Goal: Find specific page/section: Find specific page/section

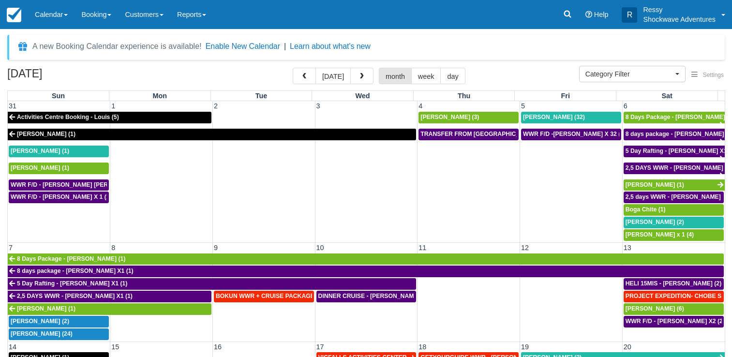
select select
click at [302, 77] on button "button" at bounding box center [304, 76] width 23 height 16
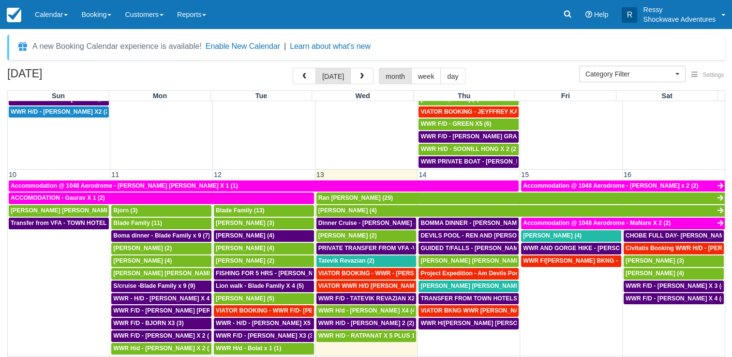
scroll to position [484, 0]
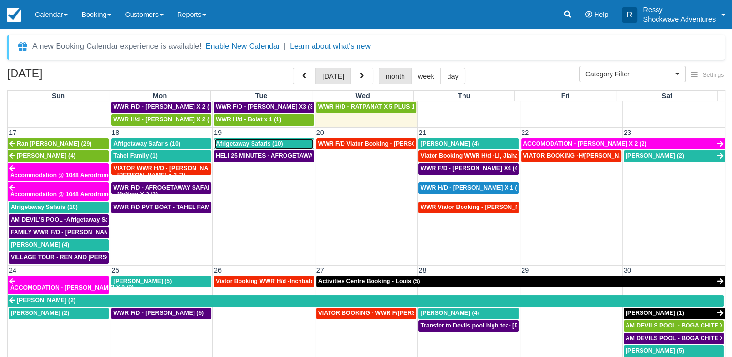
click at [244, 140] on span "Afrigetaway Safaris (10)" at bounding box center [249, 143] width 67 height 7
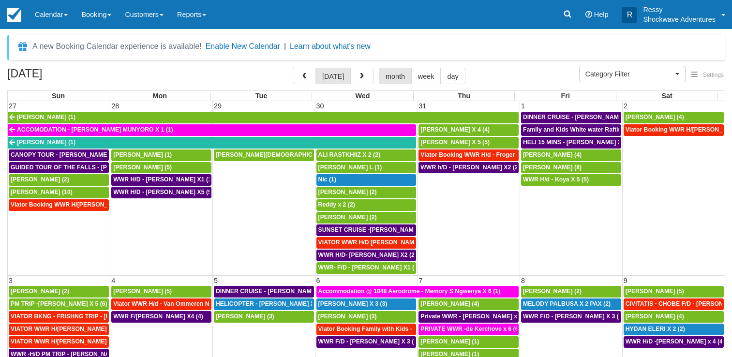
select select
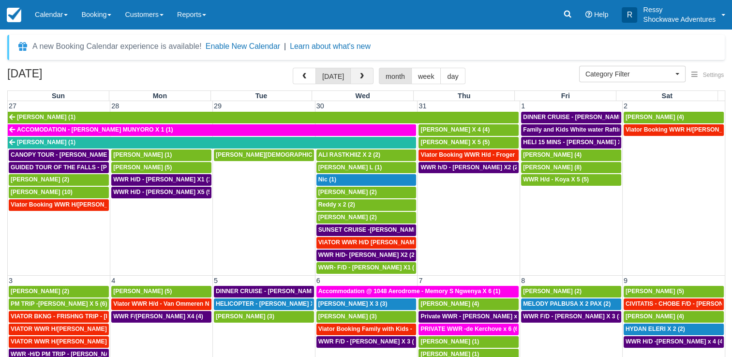
click at [356, 80] on button "button" at bounding box center [361, 76] width 23 height 16
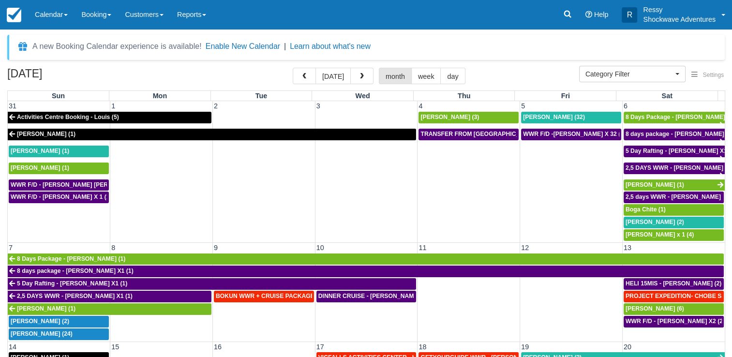
scroll to position [200, 0]
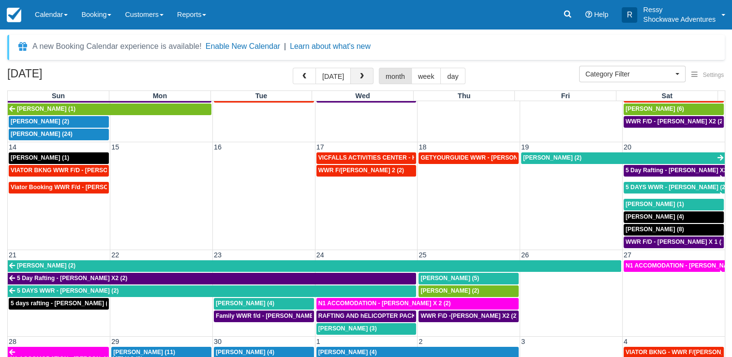
click at [358, 74] on span "button" at bounding box center [361, 76] width 7 height 7
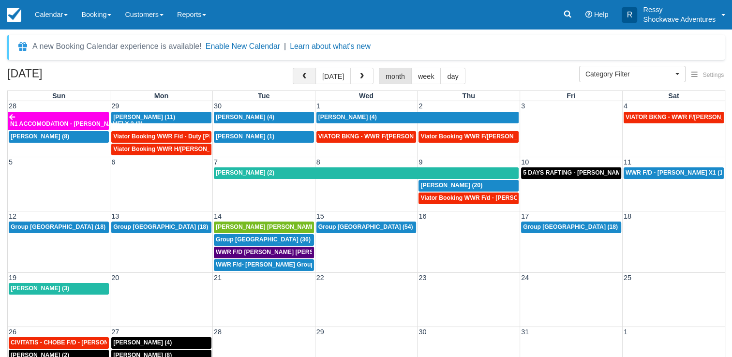
click at [308, 76] on span "button" at bounding box center [304, 76] width 7 height 7
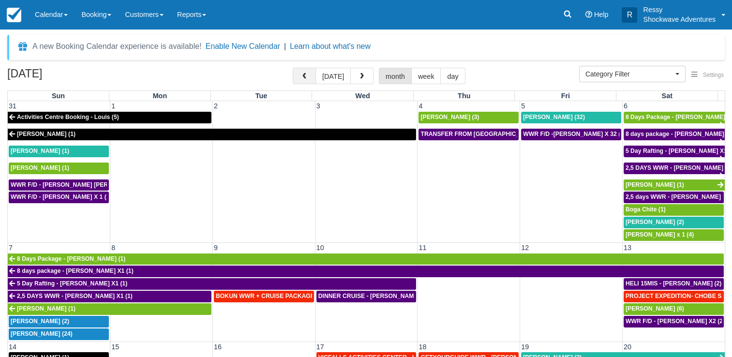
click at [308, 76] on span "button" at bounding box center [304, 76] width 7 height 7
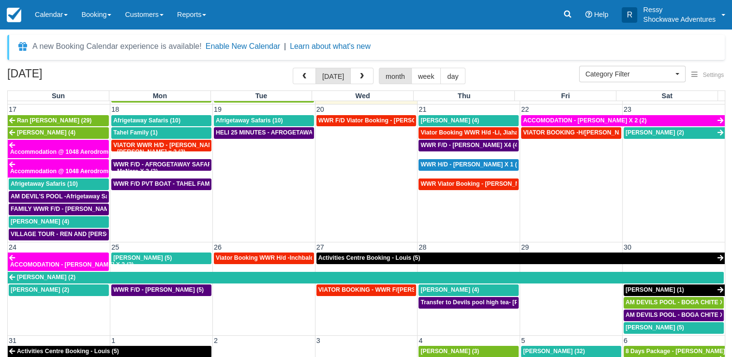
scroll to position [538, 0]
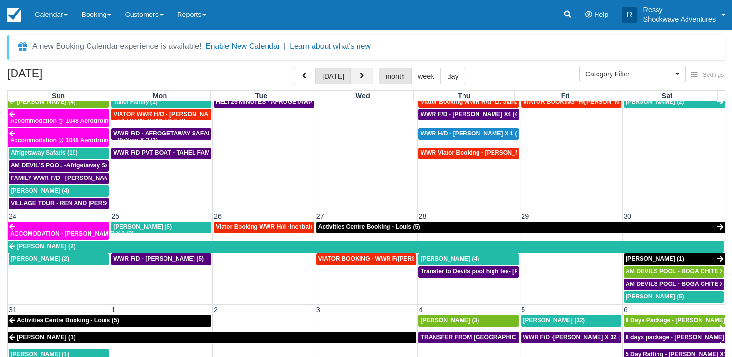
click at [365, 77] on button "button" at bounding box center [361, 76] width 23 height 16
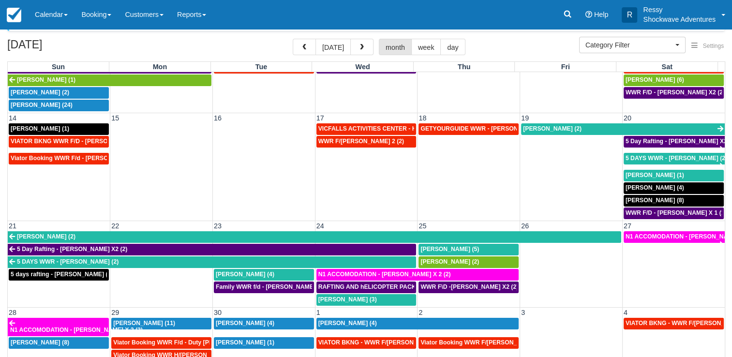
scroll to position [79, 0]
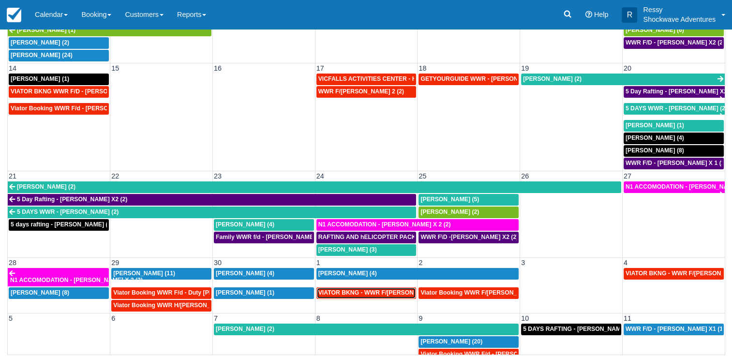
click at [360, 289] on span "VIATOR BKNG - WWR F/D - Dempsey, Kayla X 3 (3)" at bounding box center [386, 292] width 137 height 7
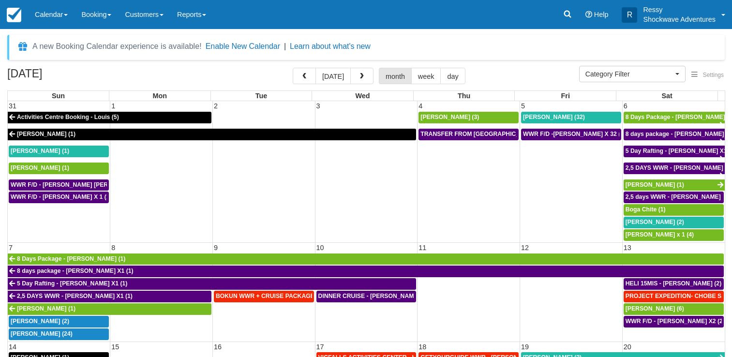
select select
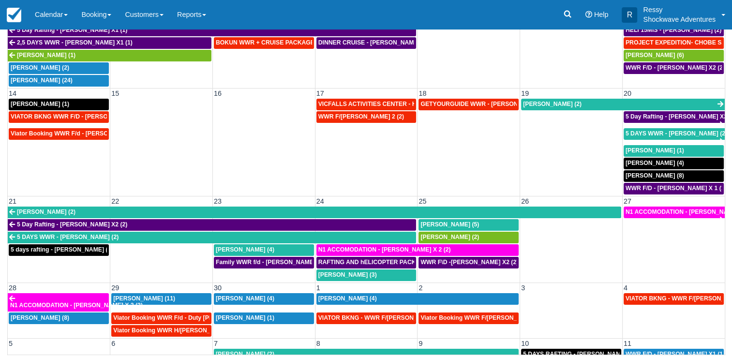
scroll to position [200, 0]
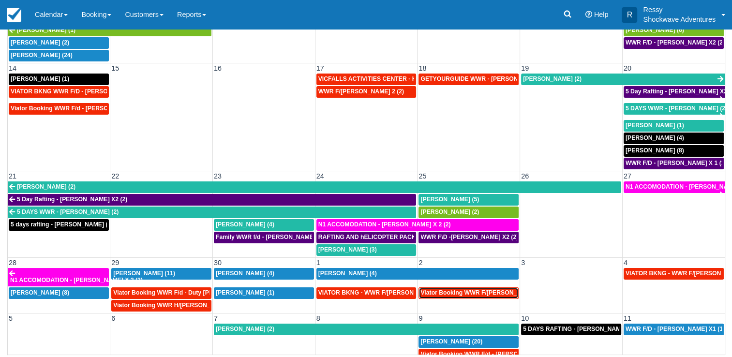
click at [453, 289] on span "Viator Booking WWR F/d - Stevenson, Keifer X 2 (2)" at bounding box center [487, 292] width 135 height 7
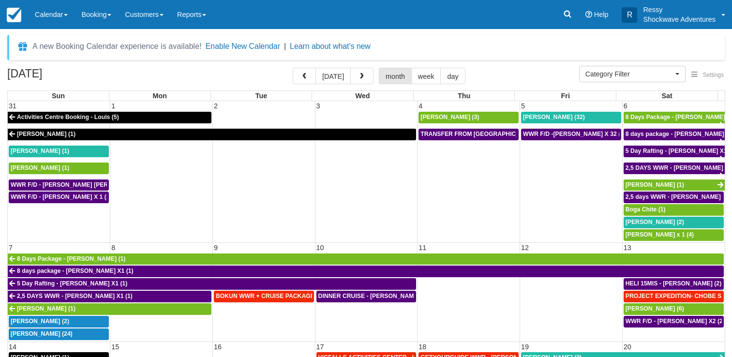
select select
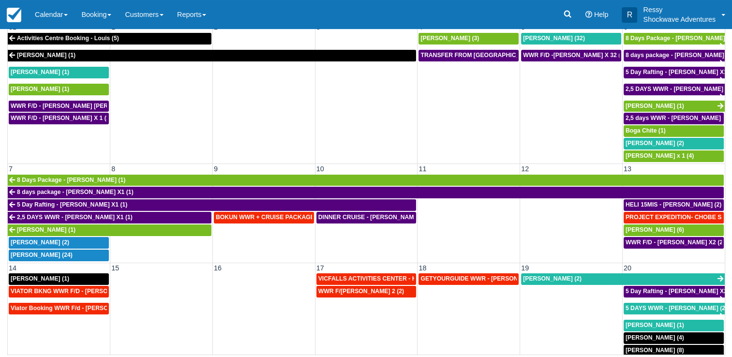
scroll to position [200, 0]
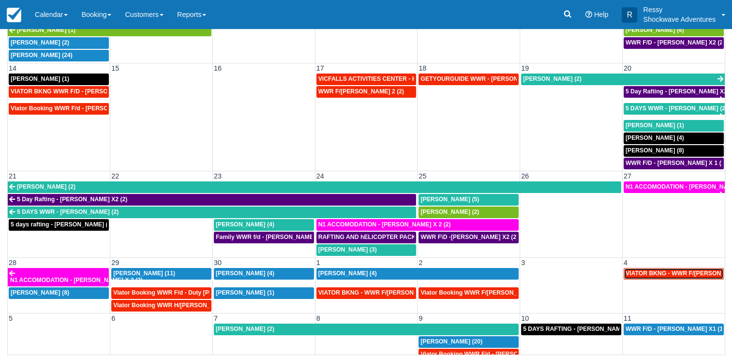
click at [664, 270] on span "VIATOR BKNG - WWR F/[PERSON_NAME] 3 (3)" at bounding box center [691, 273] width 132 height 7
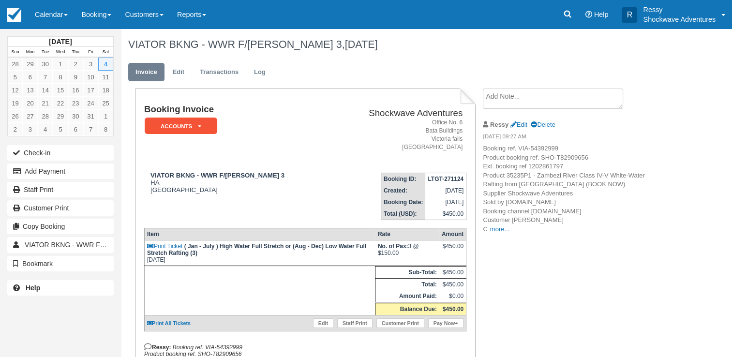
click at [496, 234] on li "Ressy Edit Delete [DATE] 09:27 AM Booking ref. VIA-54392999 Product booking ref…" at bounding box center [564, 177] width 163 height 126
click at [498, 231] on link "more..." at bounding box center [499, 228] width 19 height 7
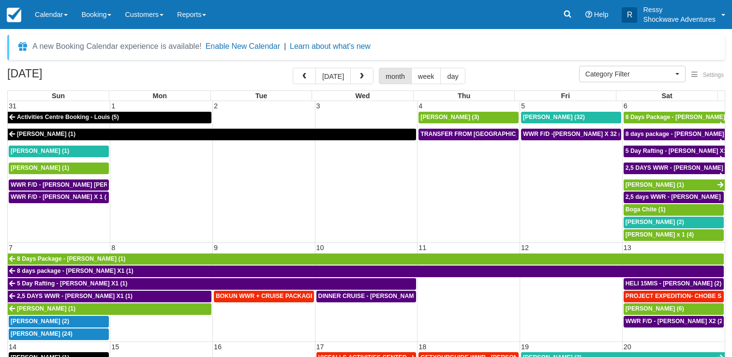
select select
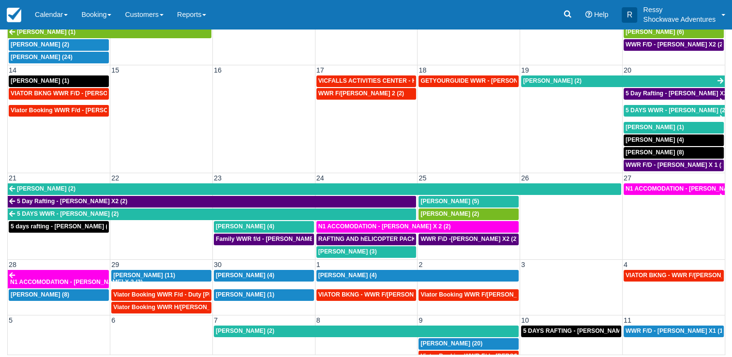
scroll to position [200, 0]
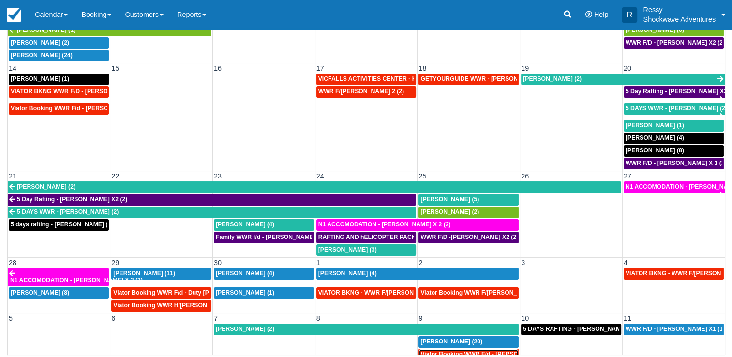
click at [476, 351] on span "Viator Booking WWR F/d - [PERSON_NAME] [PERSON_NAME] X2 (2)" at bounding box center [516, 354] width 193 height 7
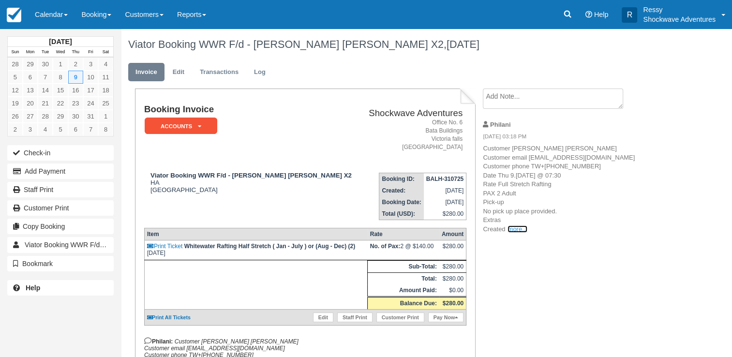
click at [516, 233] on link "more..." at bounding box center [516, 228] width 19 height 7
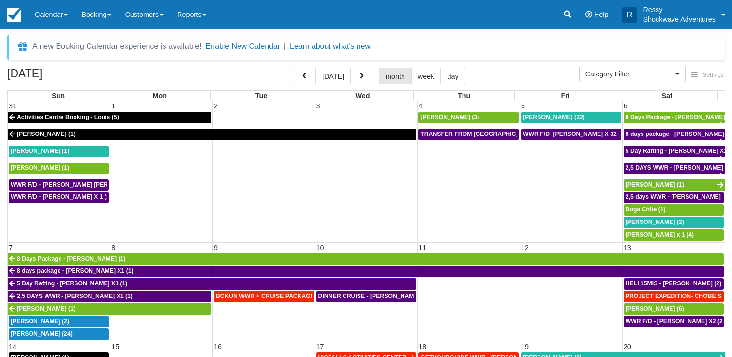
select select
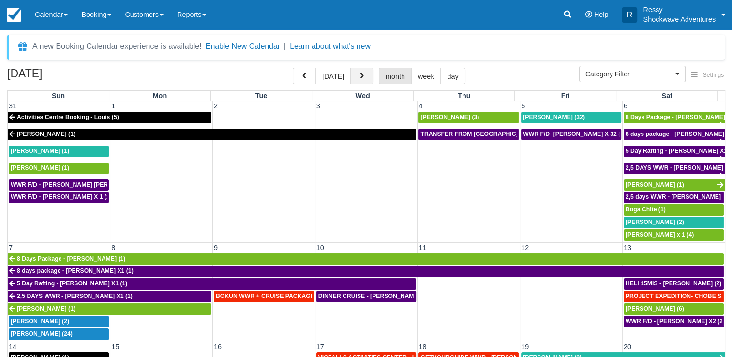
click at [360, 74] on span "button" at bounding box center [361, 76] width 7 height 7
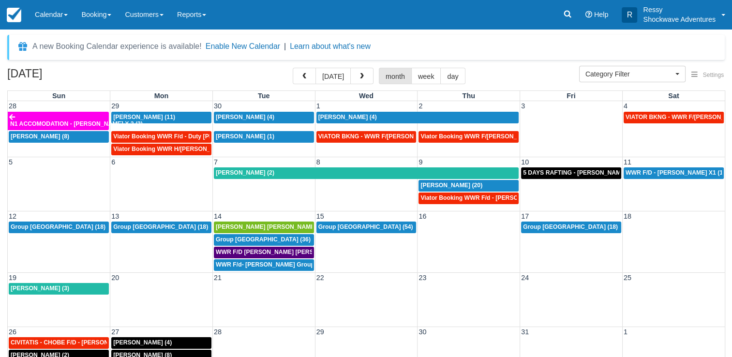
scroll to position [79, 0]
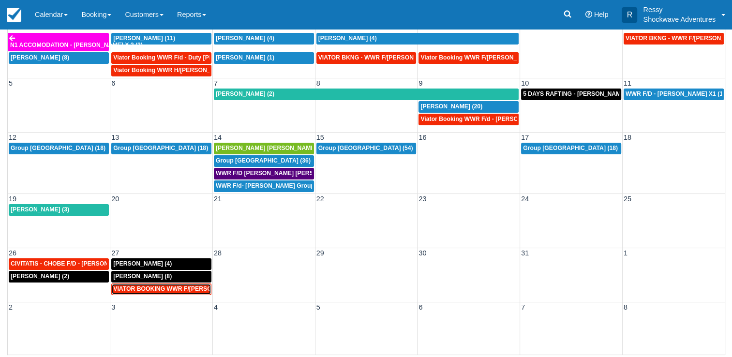
click at [169, 285] on span "VIATOR BOOKING WWR F/d - Anderson, Brett X1 (1)" at bounding box center [184, 288] width 143 height 7
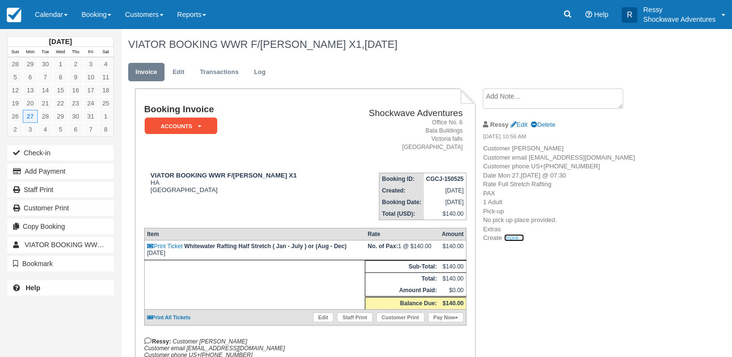
click at [507, 241] on link "more..." at bounding box center [513, 237] width 19 height 7
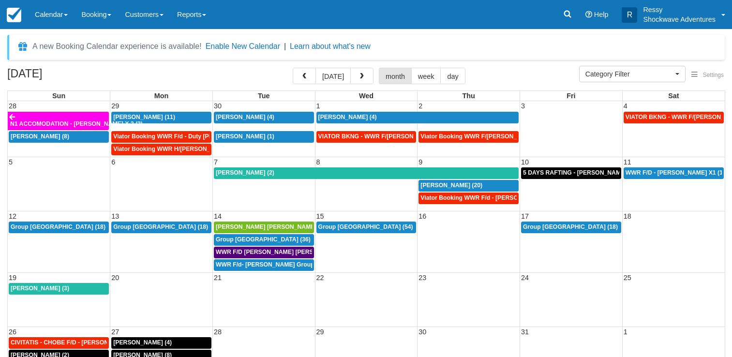
select select
click at [358, 75] on span "button" at bounding box center [361, 76] width 7 height 7
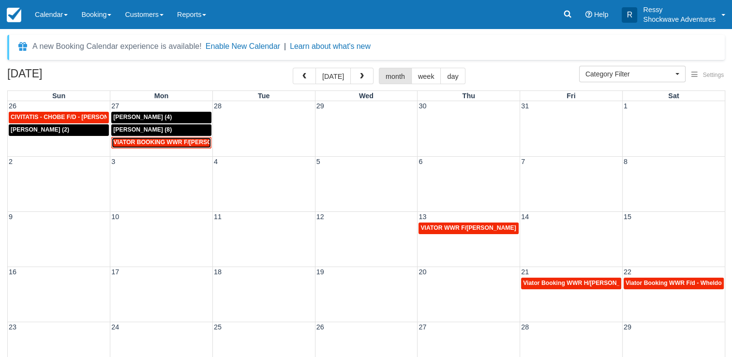
click at [177, 141] on span "VIATOR BOOKING WWR F/d - Anderson, Brett X1 (1)" at bounding box center [184, 142] width 143 height 7
select select
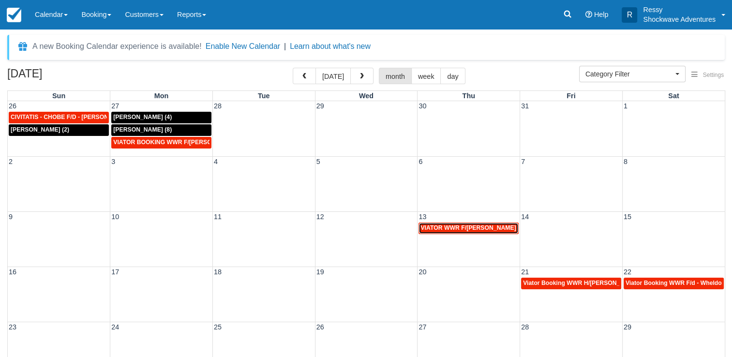
click at [444, 225] on span "VIATOR WWR F/[PERSON_NAME] 2 (2)" at bounding box center [474, 227] width 109 height 7
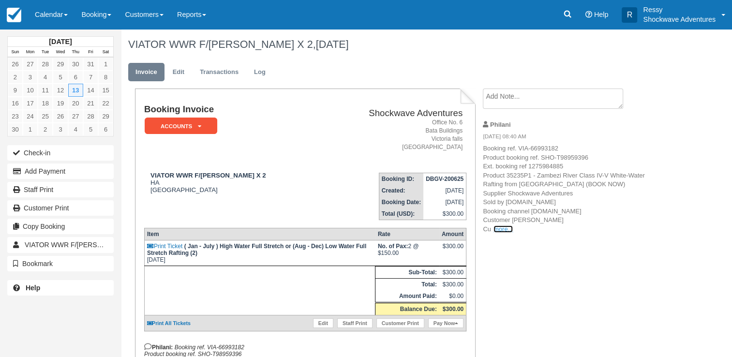
click at [503, 225] on link "more..." at bounding box center [502, 228] width 19 height 7
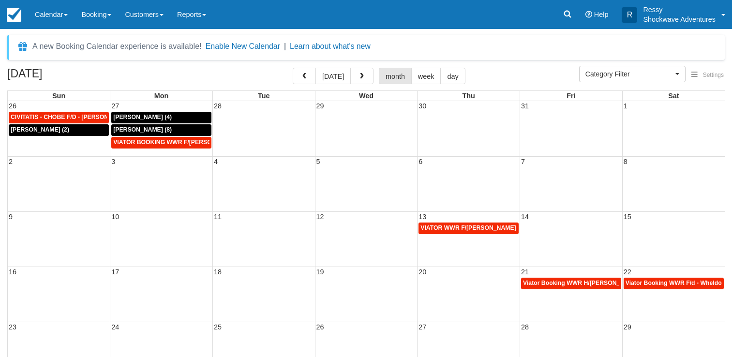
select select
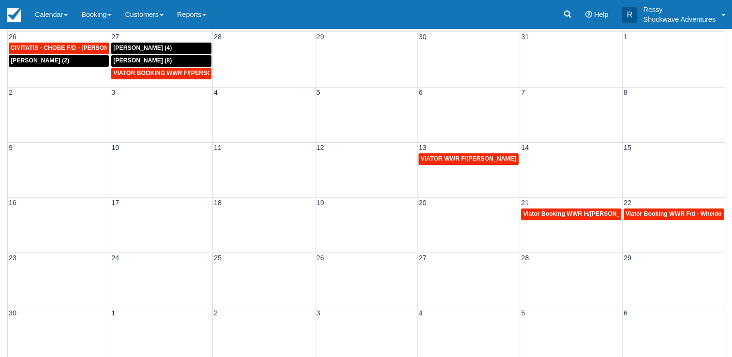
scroll to position [79, 0]
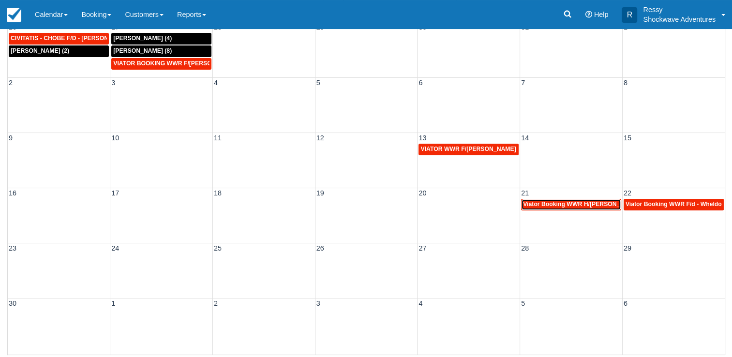
click at [557, 203] on span "Viator Booking WWR H/[PERSON_NAME] 2 (2)" at bounding box center [588, 204] width 130 height 7
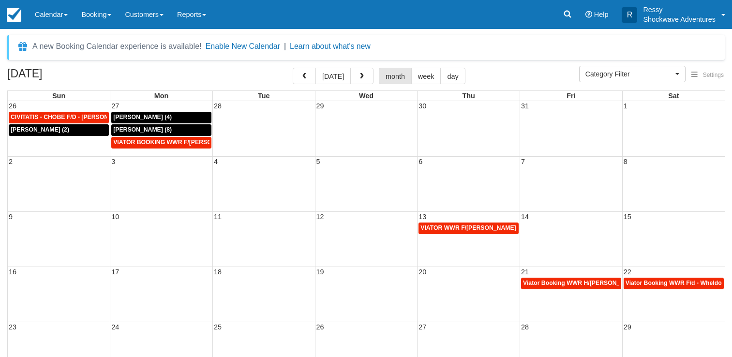
select select
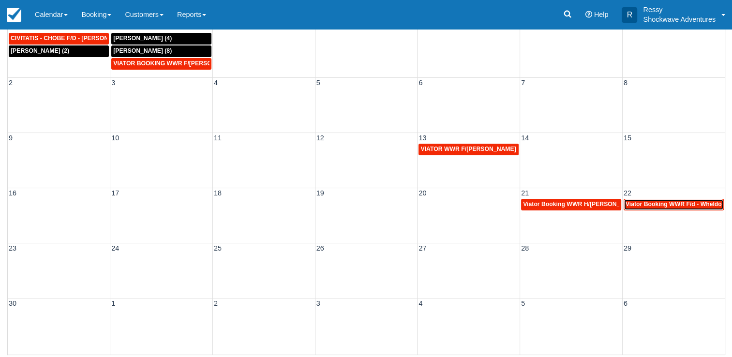
click at [653, 201] on span "Viator Booking WWR F/d - Wheldon, April X 3 (3)" at bounding box center [693, 204] width 136 height 7
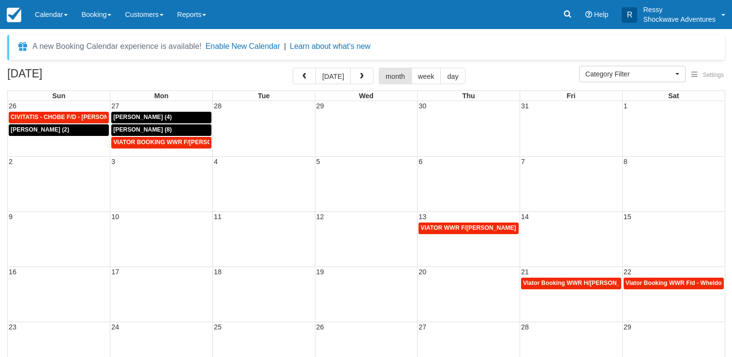
select select
click at [363, 70] on button "button" at bounding box center [361, 76] width 23 height 16
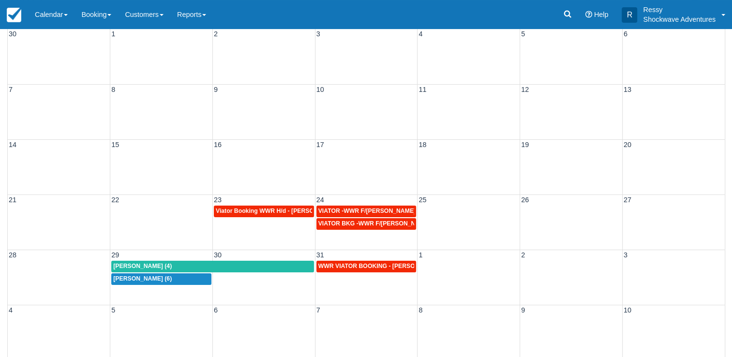
scroll to position [79, 0]
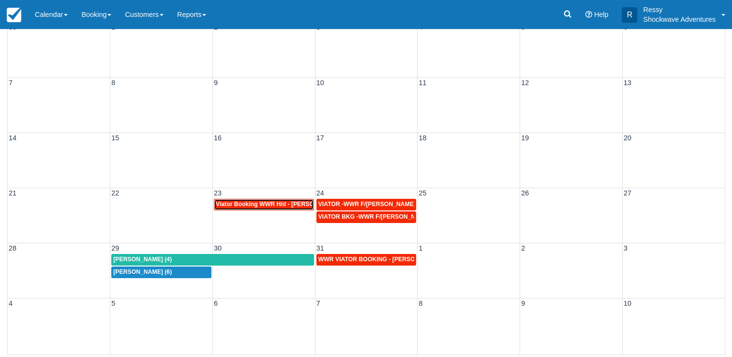
click at [250, 205] on span "Viator Booking WWR H/d - [PERSON_NAME] X 3 (3)" at bounding box center [288, 204] width 145 height 7
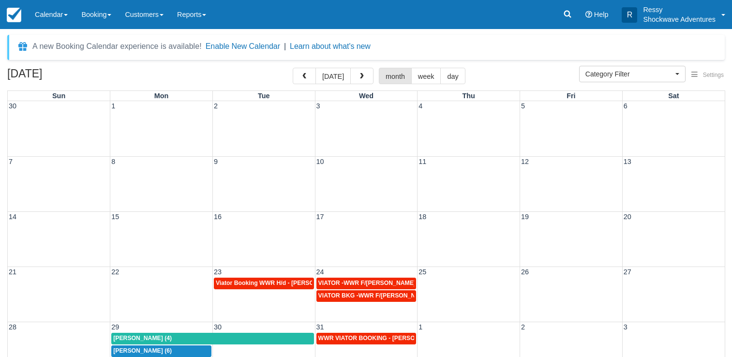
select select
click at [364, 282] on span "VIATOR -WWR F/D Sheri jaffa x 7 (7)" at bounding box center [376, 283] width 116 height 7
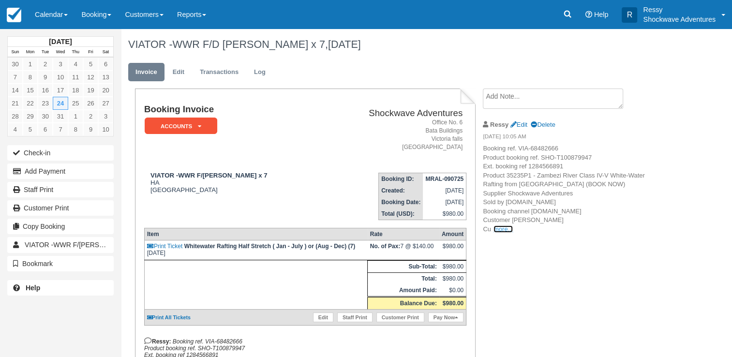
click at [506, 232] on link "more..." at bounding box center [502, 228] width 19 height 7
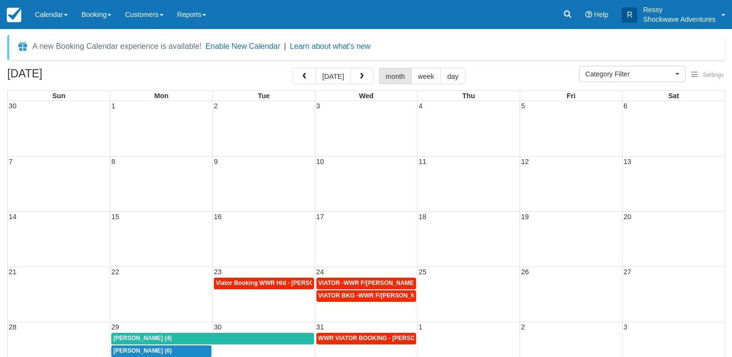
select select
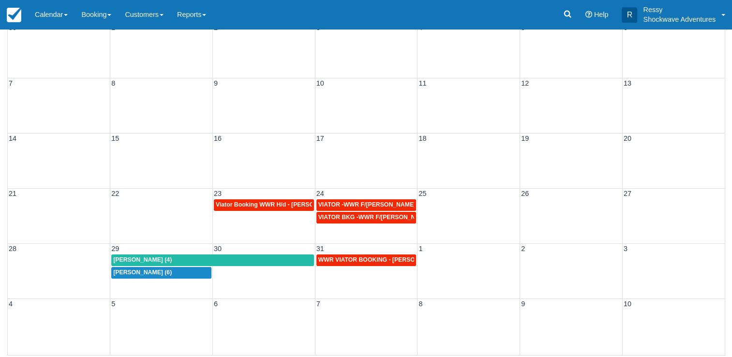
scroll to position [79, 0]
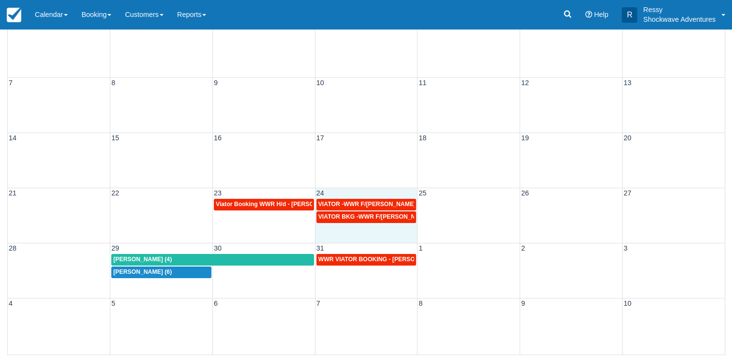
click at [375, 227] on div "21 22 23 24 25 26 27 Viator Booking WWR H/d - Gregory Claudia X 3 (3) VIATOR -W…" at bounding box center [366, 215] width 717 height 55
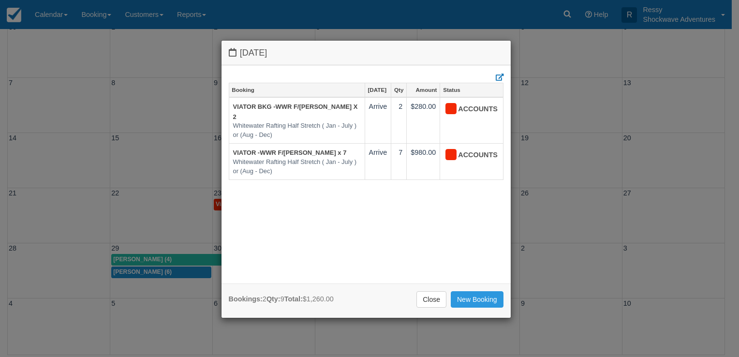
click at [704, 233] on div "Wednesday December 24 2025 Booking Dec 24 Qty Amount Status VIATOR BKG -WWR F/D…" at bounding box center [369, 178] width 739 height 357
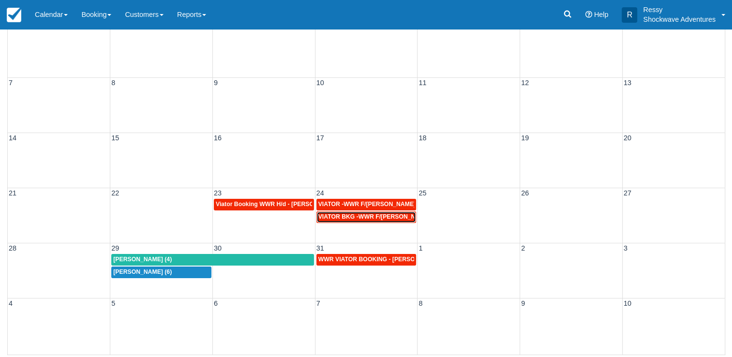
click at [403, 213] on span "VIATOR BKG -WWR F/[PERSON_NAME] X 2 (2)" at bounding box center [384, 216] width 132 height 7
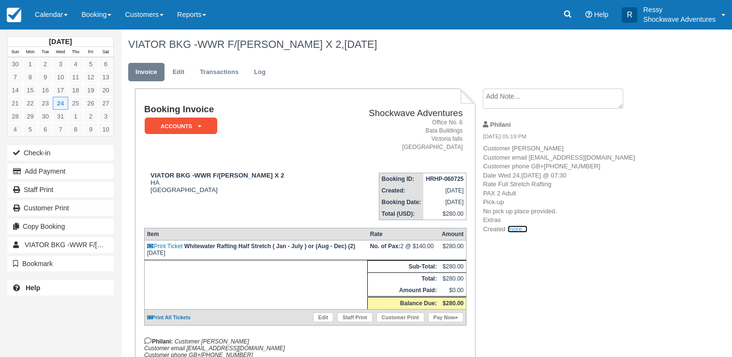
click at [522, 233] on link "more..." at bounding box center [516, 228] width 19 height 7
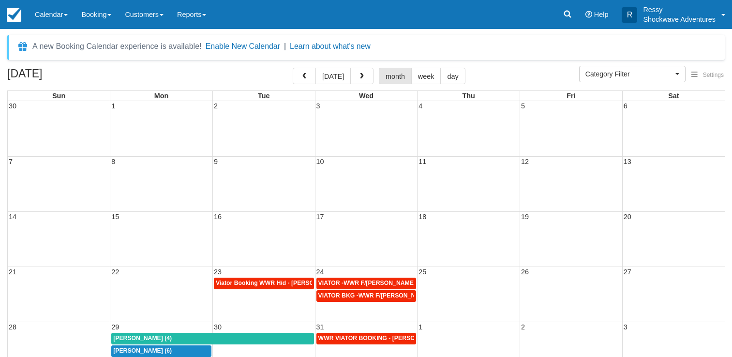
select select
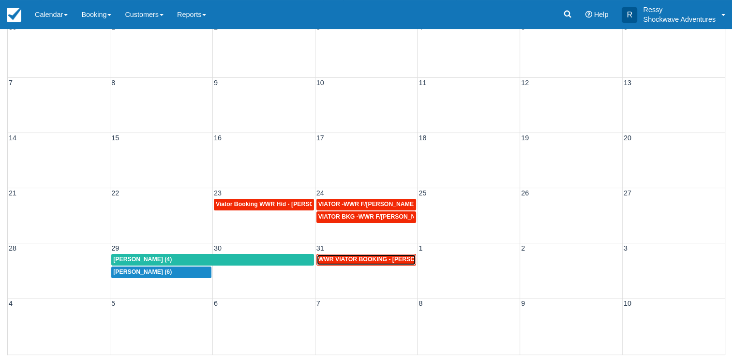
click at [345, 261] on span "WWR VIATOR BOOKING - [PERSON_NAME] X 5 (5)" at bounding box center [389, 259] width 143 height 7
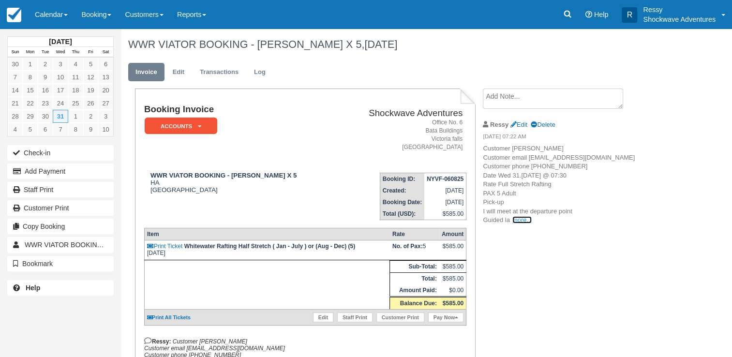
click at [525, 223] on link "more..." at bounding box center [521, 219] width 19 height 7
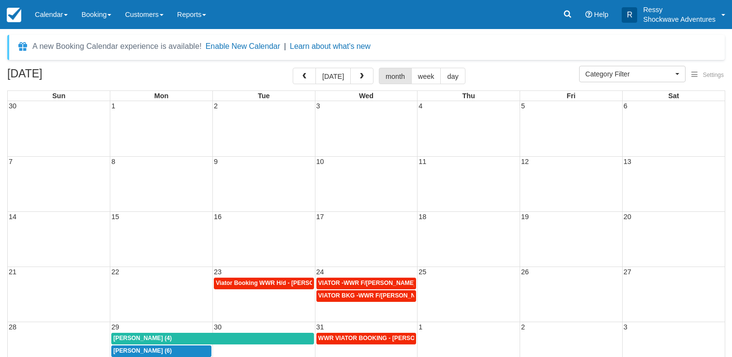
select select
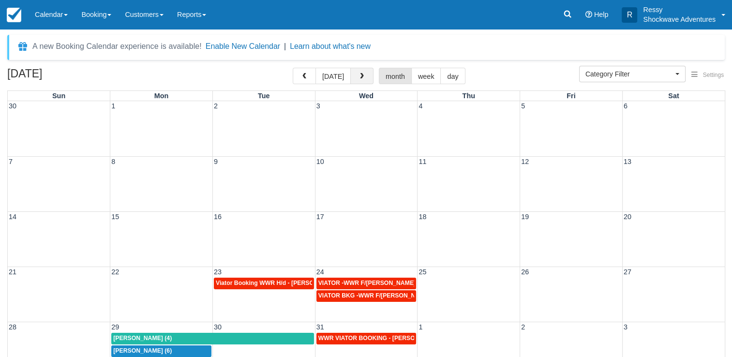
click at [360, 75] on span "button" at bounding box center [361, 76] width 7 height 7
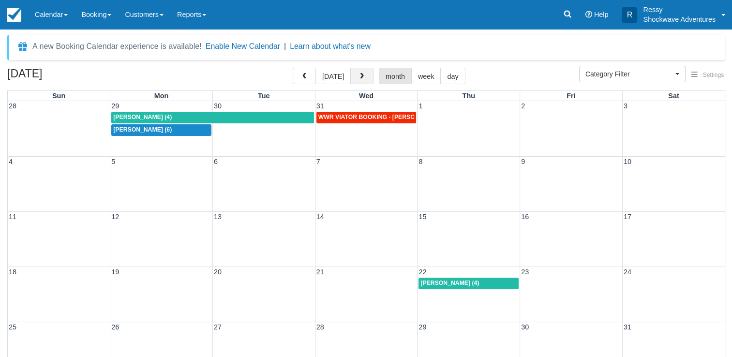
click at [360, 73] on span "button" at bounding box center [361, 76] width 7 height 7
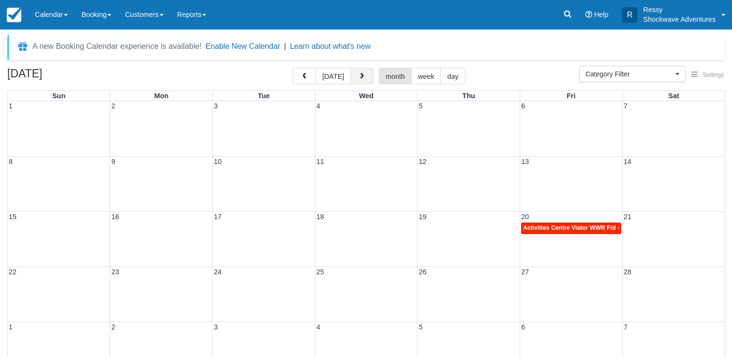
click at [360, 73] on span "button" at bounding box center [361, 76] width 7 height 7
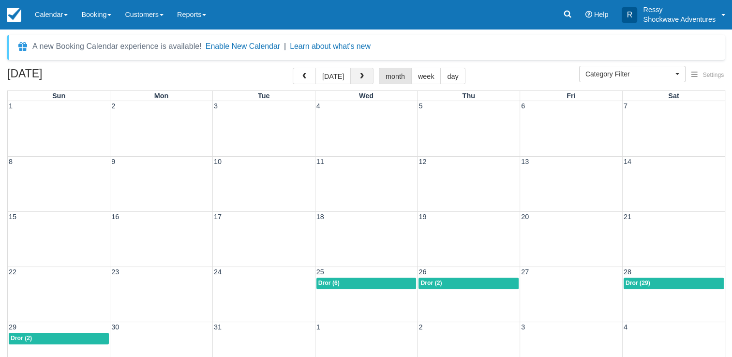
click at [360, 73] on span "button" at bounding box center [361, 76] width 7 height 7
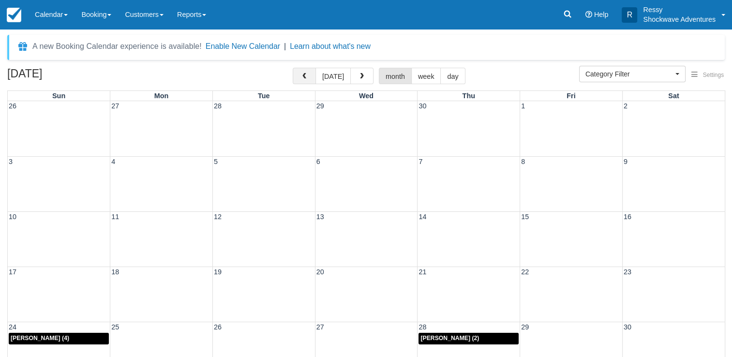
click at [302, 74] on button "button" at bounding box center [304, 76] width 23 height 16
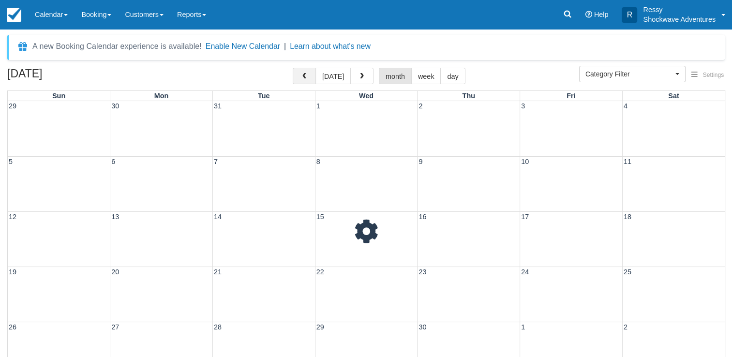
click at [302, 74] on button "button" at bounding box center [304, 76] width 23 height 16
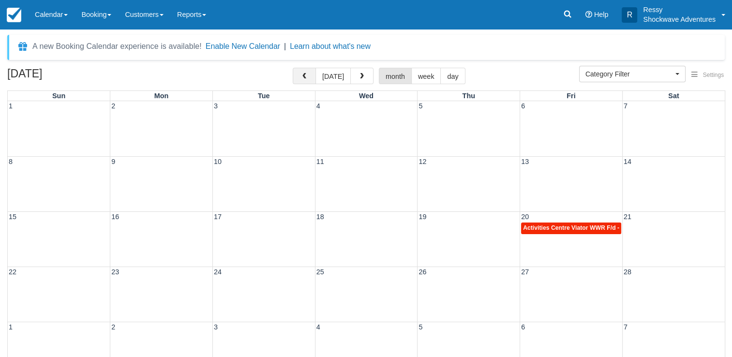
click at [302, 74] on button "button" at bounding box center [304, 76] width 23 height 16
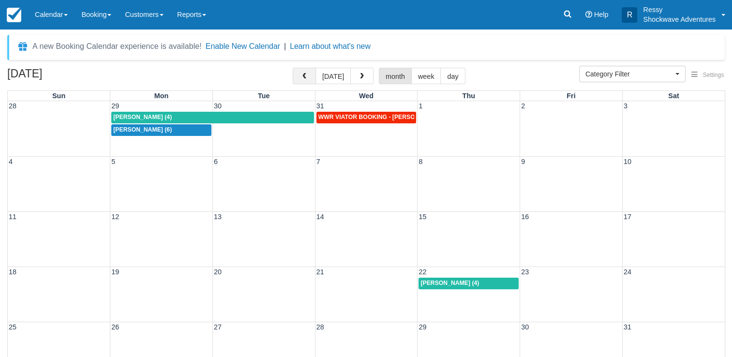
click at [302, 74] on button "button" at bounding box center [304, 76] width 23 height 16
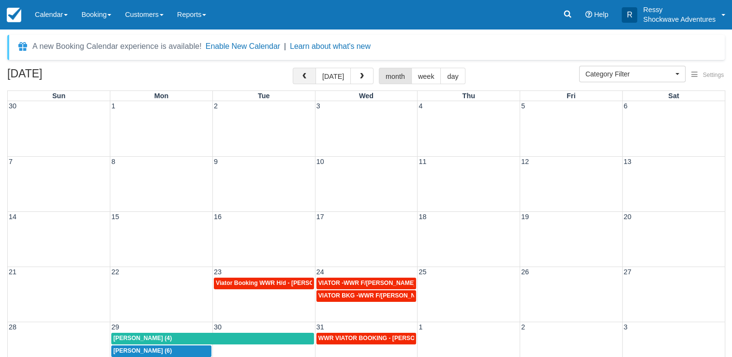
click at [300, 74] on button "button" at bounding box center [304, 76] width 23 height 16
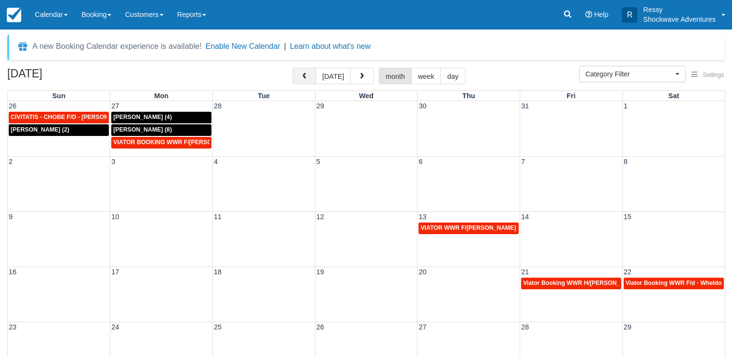
click at [300, 74] on button "button" at bounding box center [304, 76] width 23 height 16
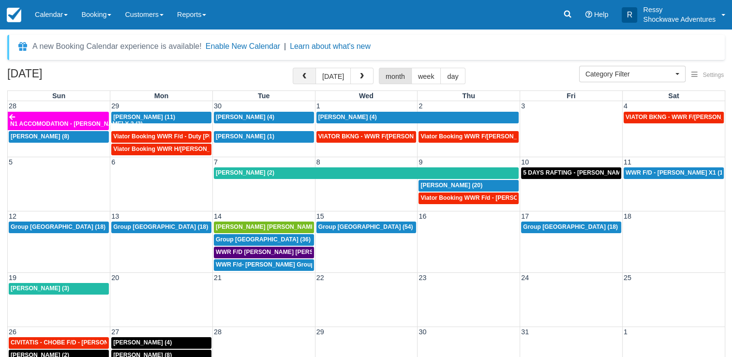
click at [300, 74] on button "button" at bounding box center [304, 76] width 23 height 16
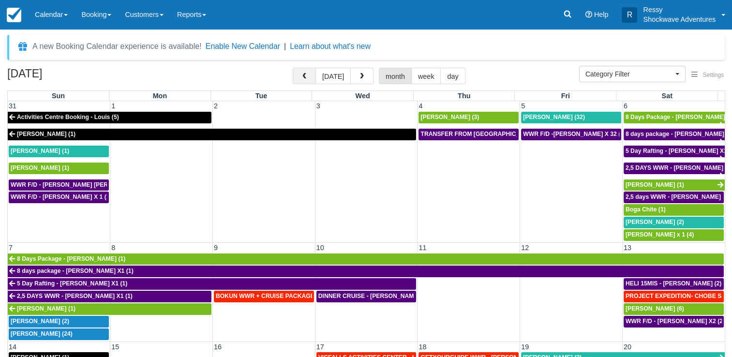
click at [300, 74] on button "button" at bounding box center [304, 76] width 23 height 16
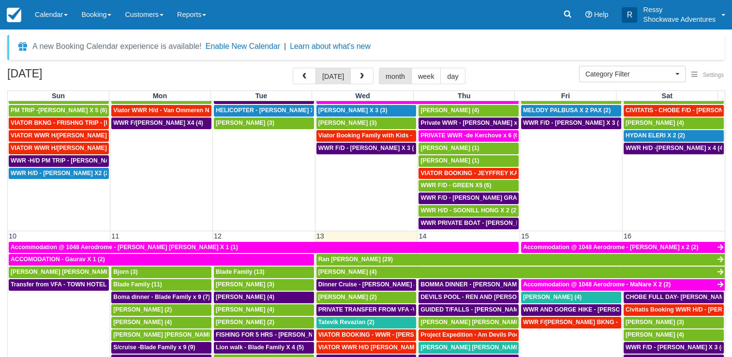
scroll to position [339, 0]
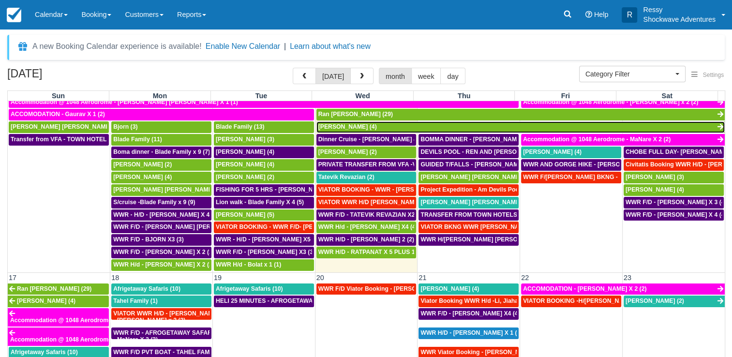
click at [350, 121] on link "Steve (4)" at bounding box center [520, 127] width 408 height 12
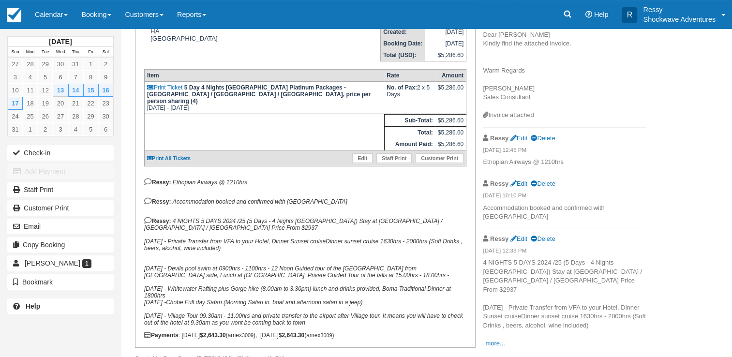
scroll to position [172, 0]
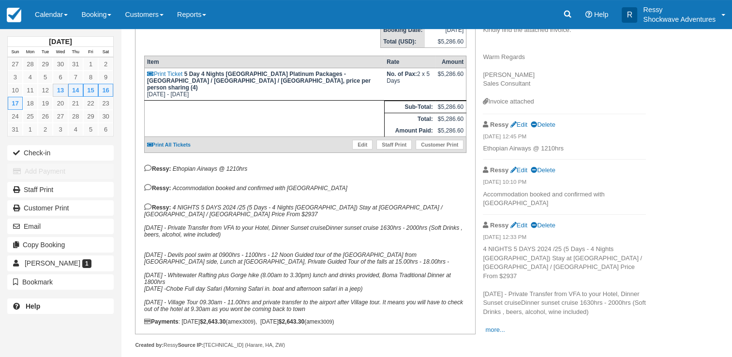
click at [493, 316] on p "4 NIGHTS 5 DAYS 2024 /25 (5 Days - 4 Nights [GEOGRAPHIC_DATA]) Stay at [GEOGRAP…" at bounding box center [564, 289] width 163 height 89
click at [493, 326] on link "more..." at bounding box center [494, 329] width 19 height 7
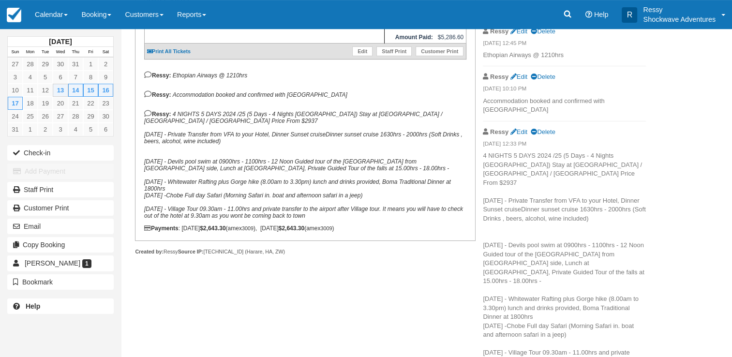
scroll to position [272, 0]
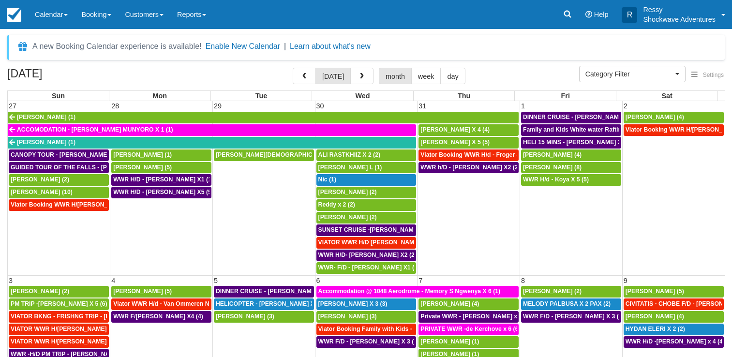
select select
